Goal: Transaction & Acquisition: Purchase product/service

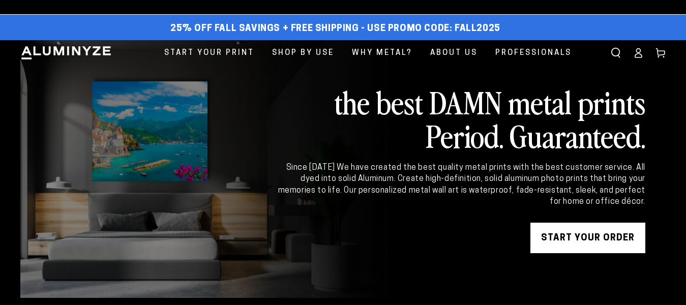
click at [592, 243] on link "START YOUR Order" at bounding box center [587, 238] width 115 height 31
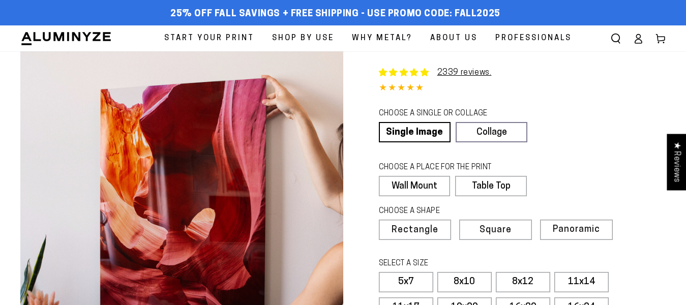
select select "**********"
click at [412, 129] on link "Single Image" at bounding box center [414, 132] width 70 height 20
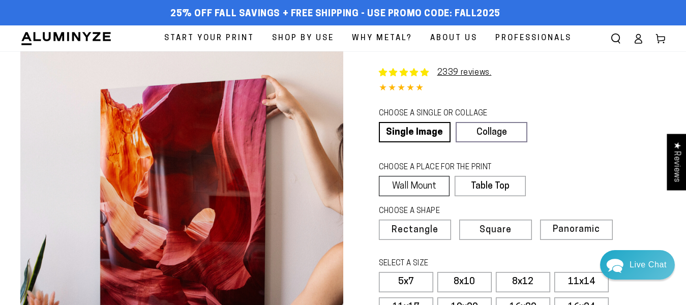
click at [408, 189] on label "Wall Mount" at bounding box center [414, 186] width 71 height 20
click at [410, 228] on span "Rectangle" at bounding box center [414, 230] width 45 height 9
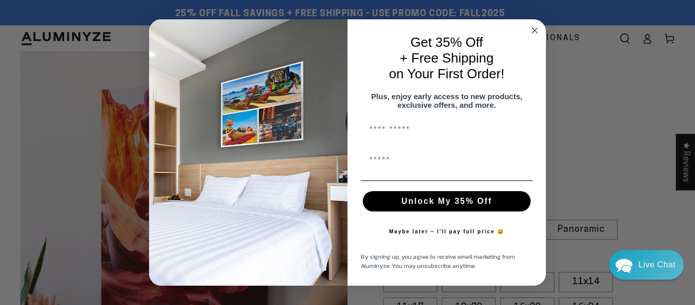
click at [532, 25] on circle "Close dialog" at bounding box center [535, 31] width 12 height 12
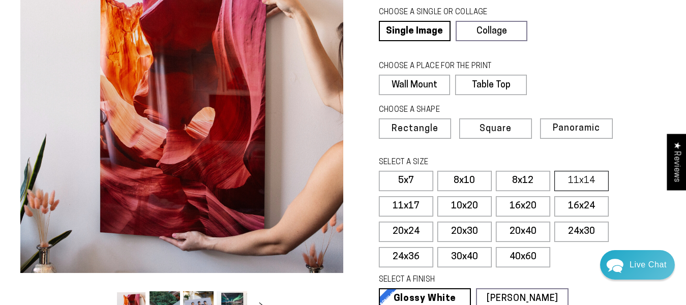
scroll to position [102, 0]
click at [525, 176] on label "8x12" at bounding box center [523, 180] width 54 height 20
click at [527, 175] on label "8x12" at bounding box center [523, 180] width 54 height 20
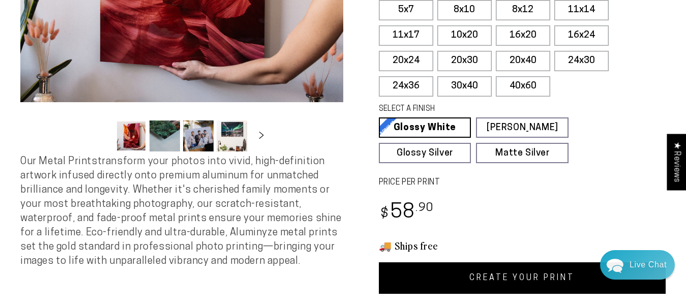
scroll to position [254, 0]
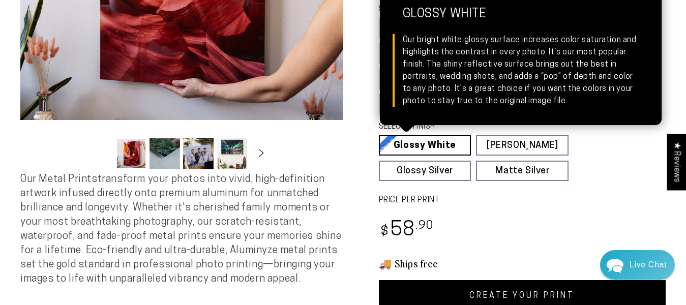
click at [416, 138] on link "Glossy White Glossy White Our bright white glossy surface increases color satur…" at bounding box center [425, 145] width 93 height 20
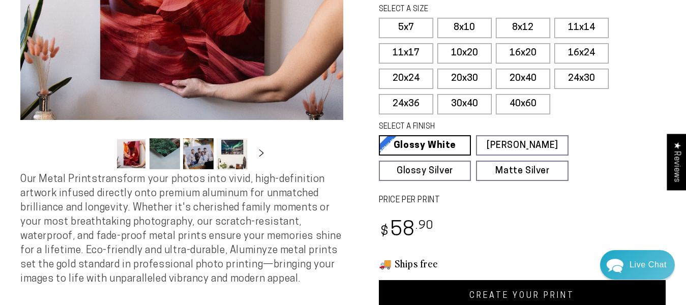
click at [518, 294] on link "CREATE YOUR PRINT" at bounding box center [522, 296] width 287 height 32
